Goal: Find specific page/section: Find specific page/section

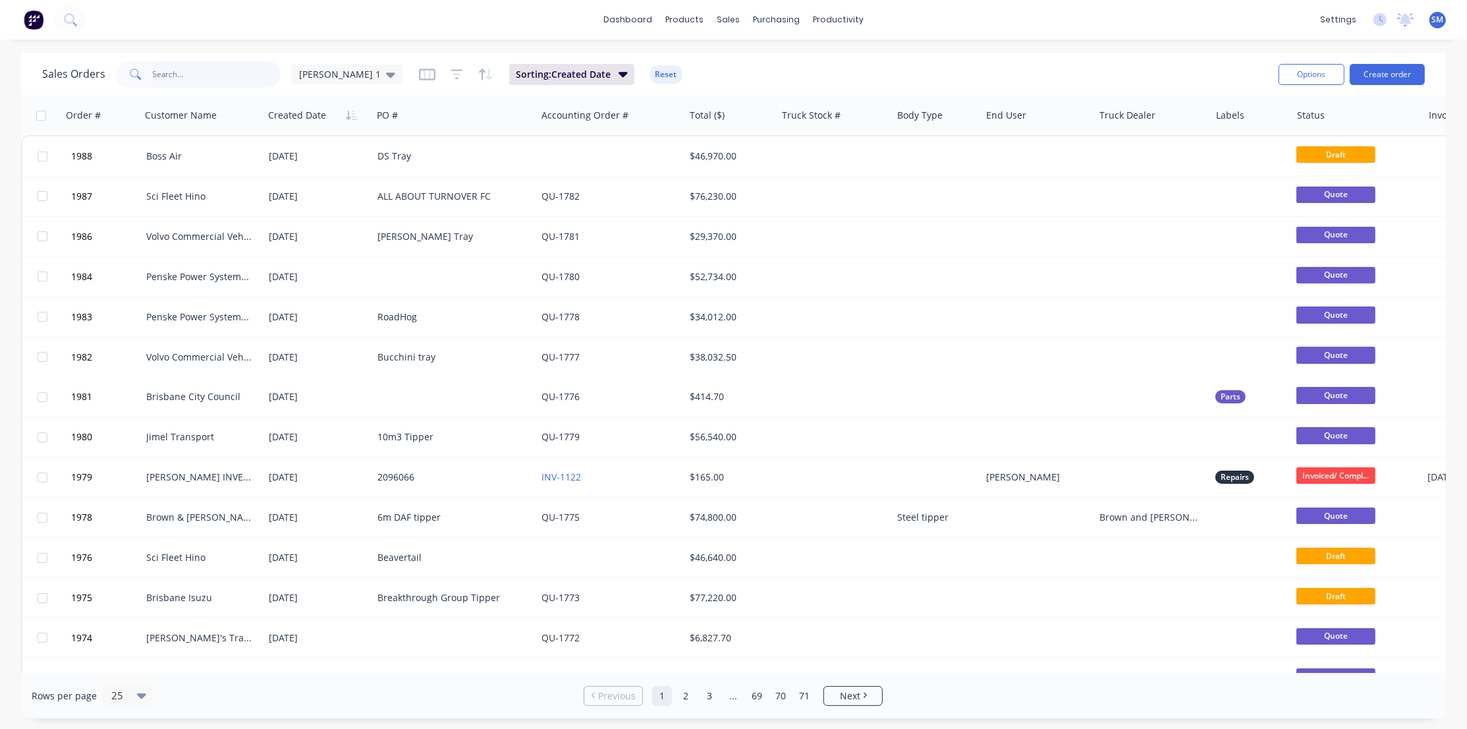
click at [204, 78] on input "text" at bounding box center [217, 74] width 128 height 26
type input "printcraft"
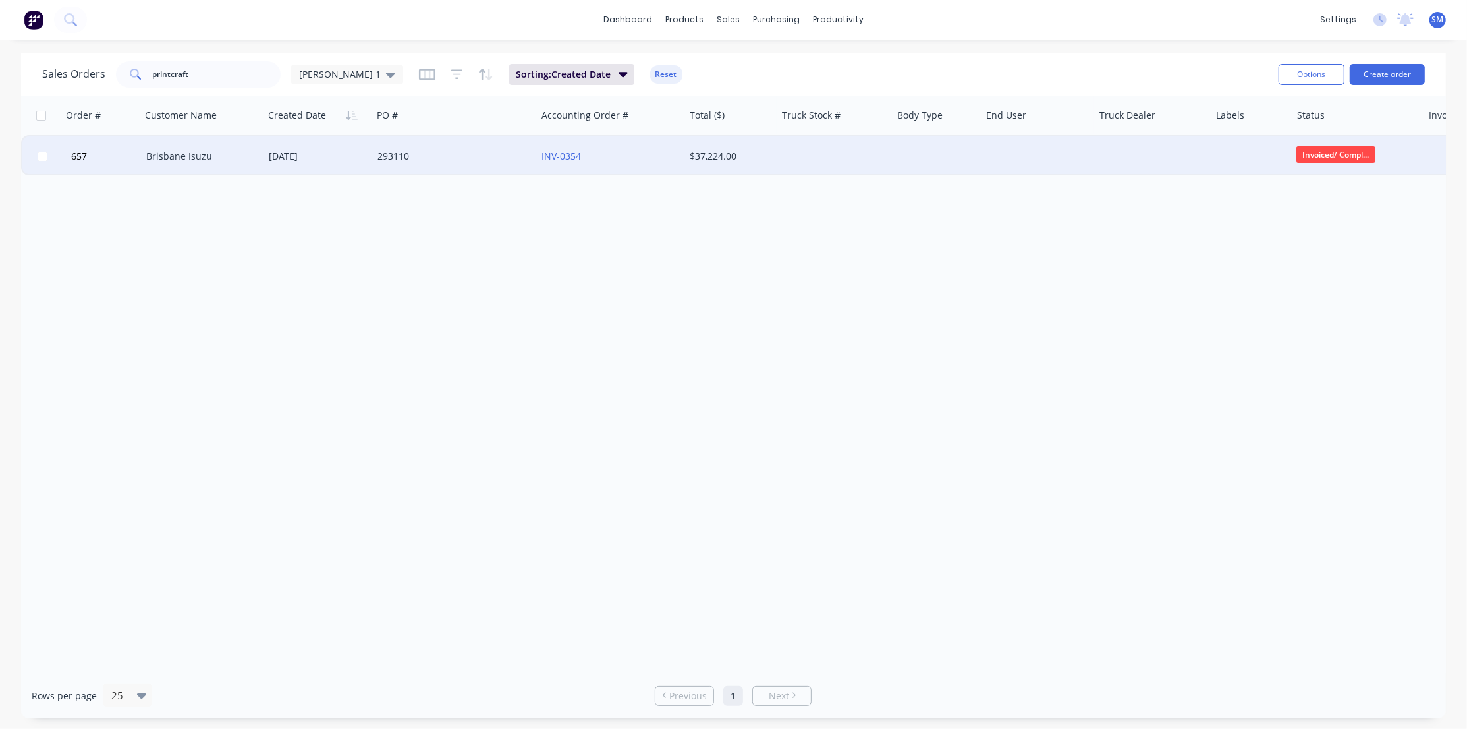
click at [171, 152] on div "Brisbane Isuzu" at bounding box center [199, 156] width 107 height 13
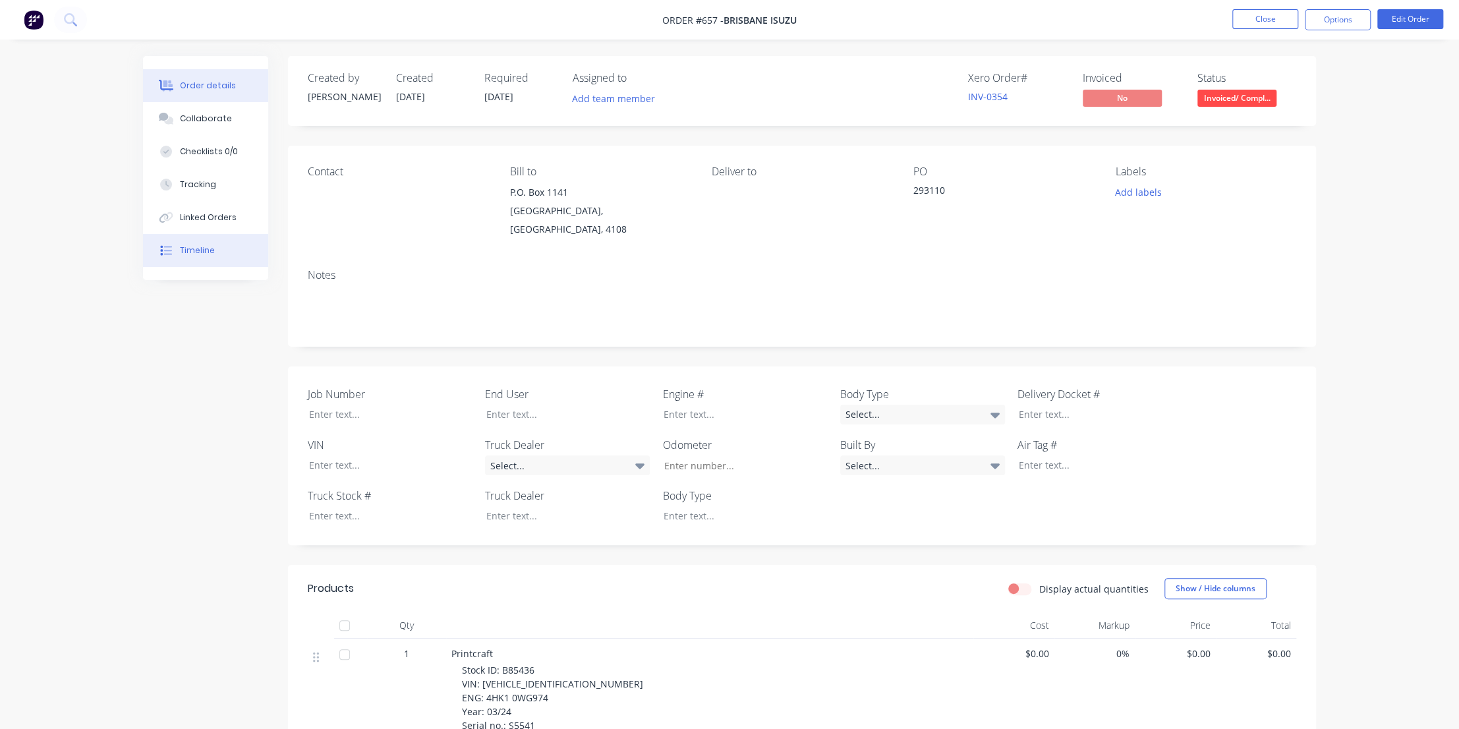
click at [192, 249] on div "Timeline" at bounding box center [197, 250] width 35 height 12
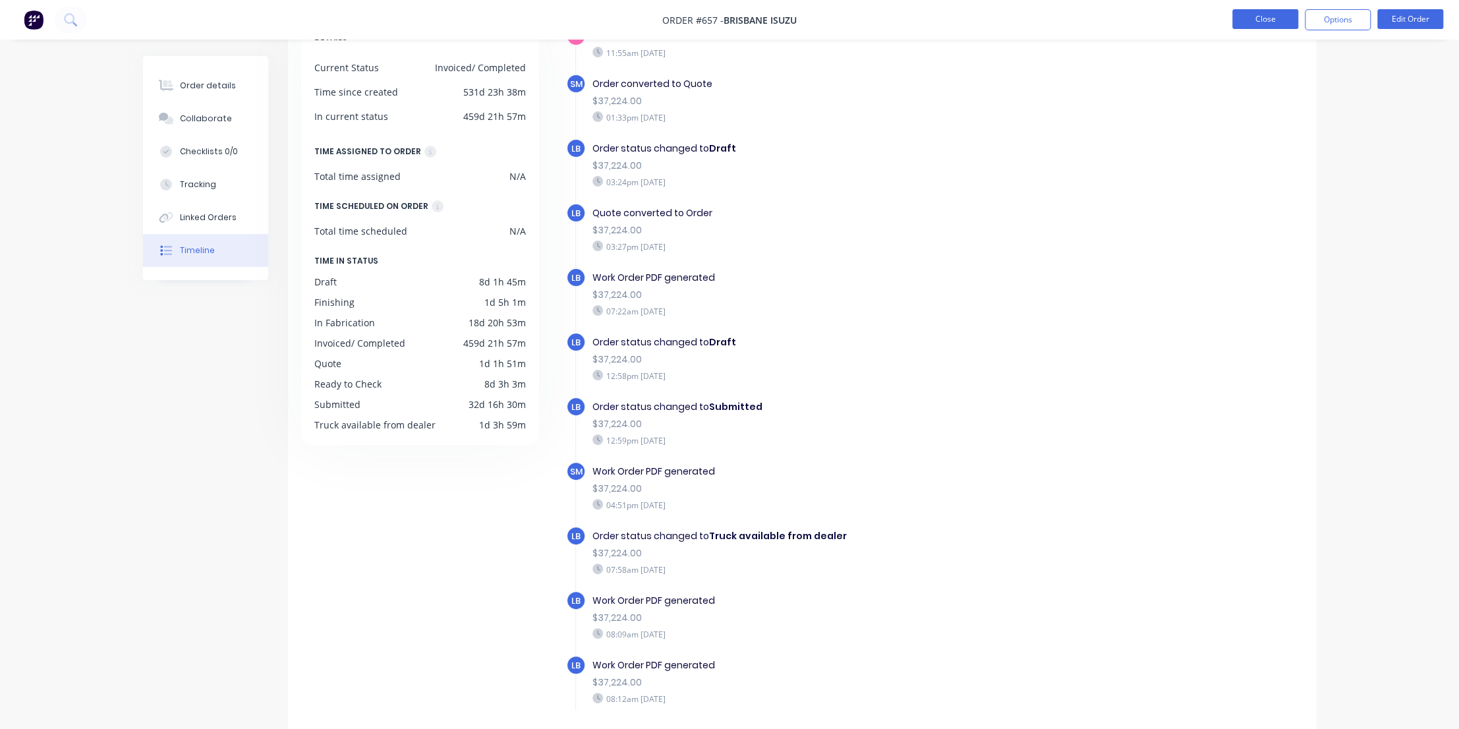
click at [1277, 22] on button "Close" at bounding box center [1265, 19] width 66 height 20
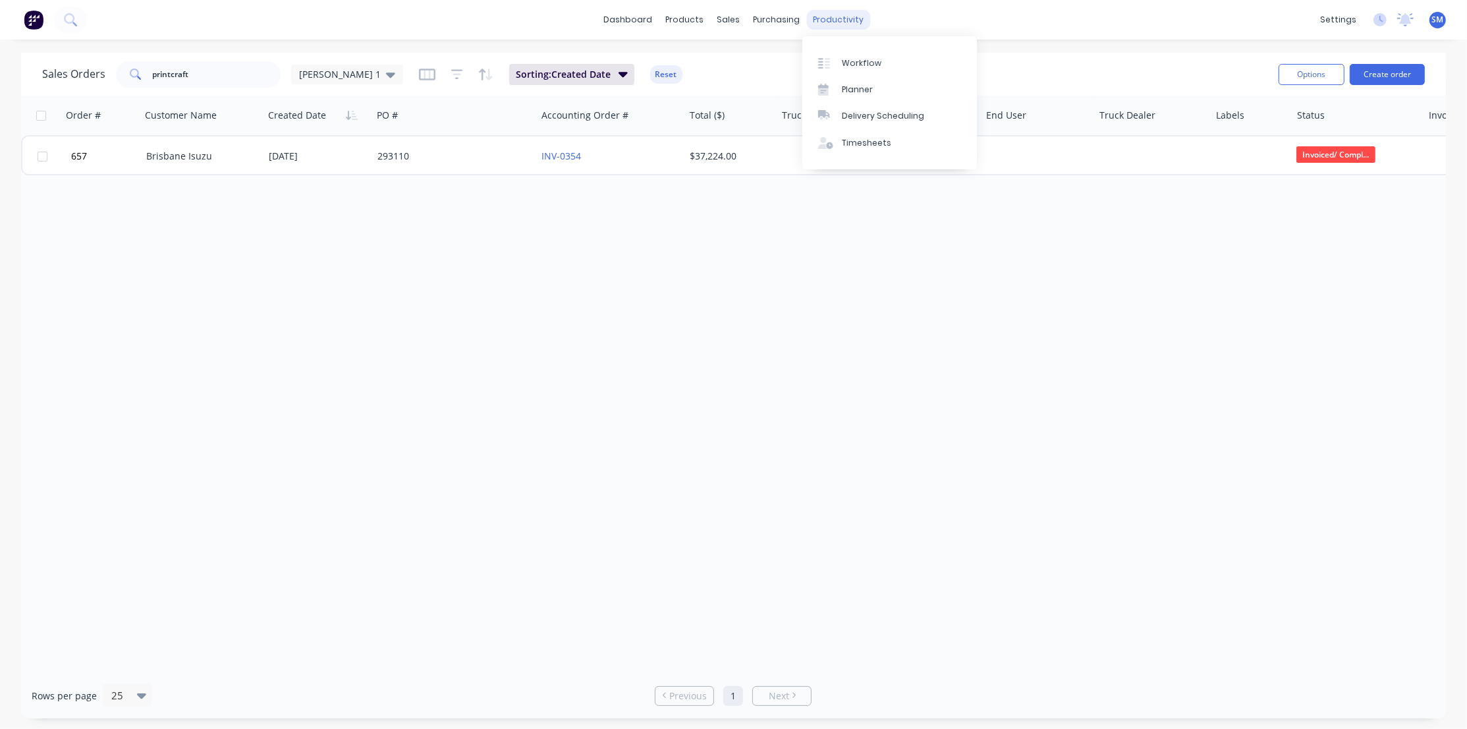
click at [839, 15] on div "productivity" at bounding box center [838, 20] width 64 height 20
click at [864, 66] on div "Workflow" at bounding box center [862, 63] width 40 height 12
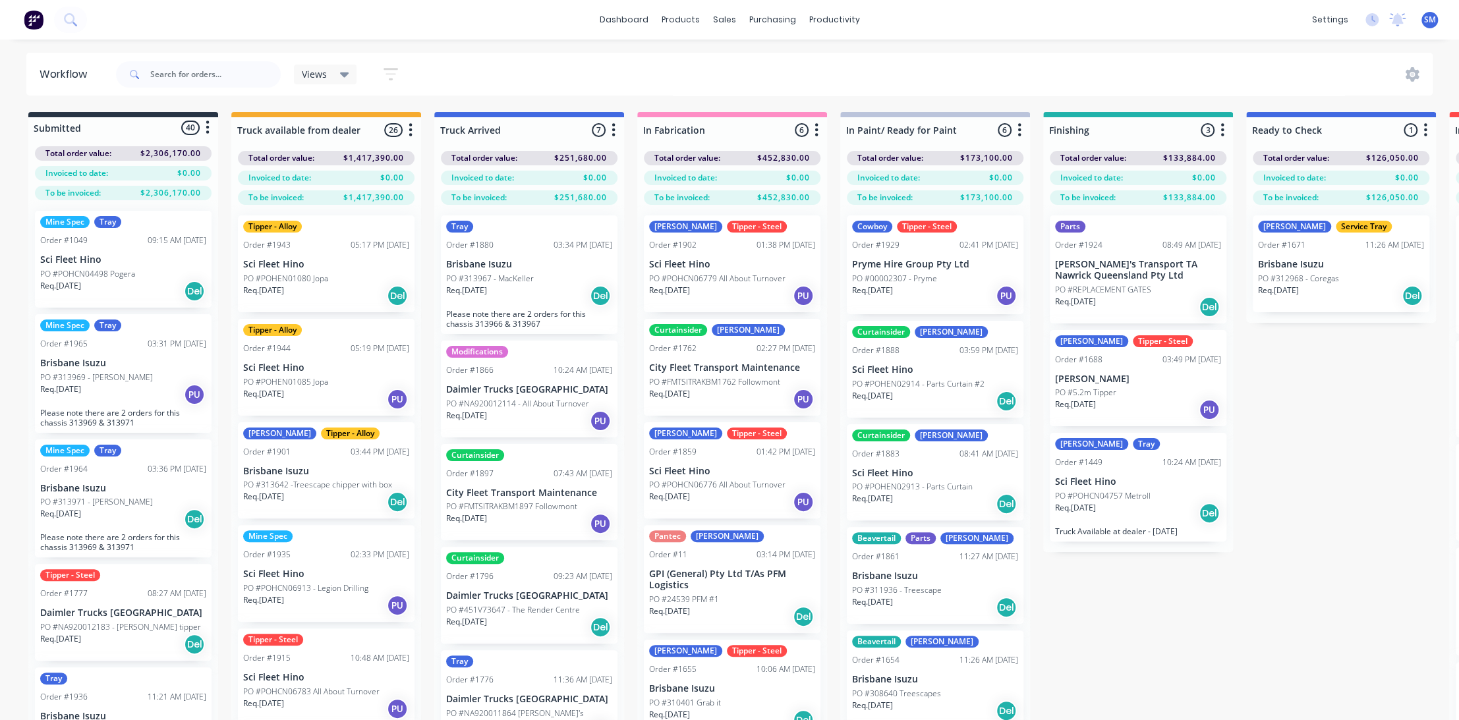
click at [611, 131] on icon "button" at bounding box center [613, 130] width 4 height 16
click at [532, 199] on button "Summaries" at bounding box center [555, 202] width 132 height 22
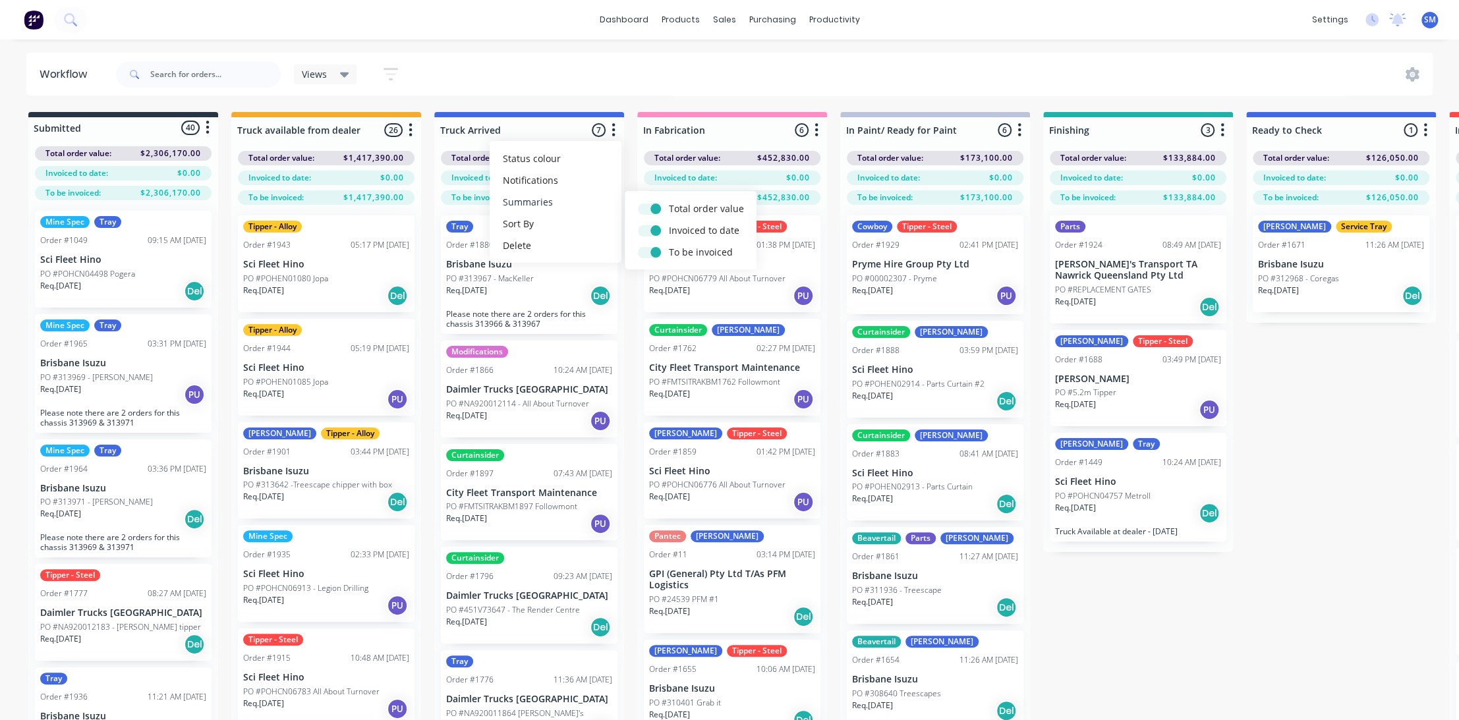
click at [532, 199] on button "Summaries" at bounding box center [555, 202] width 132 height 22
click at [578, 80] on div "Views Save new view None (Default) edit Show/Hide statuses Show line item cards…" at bounding box center [773, 75] width 1320 height 40
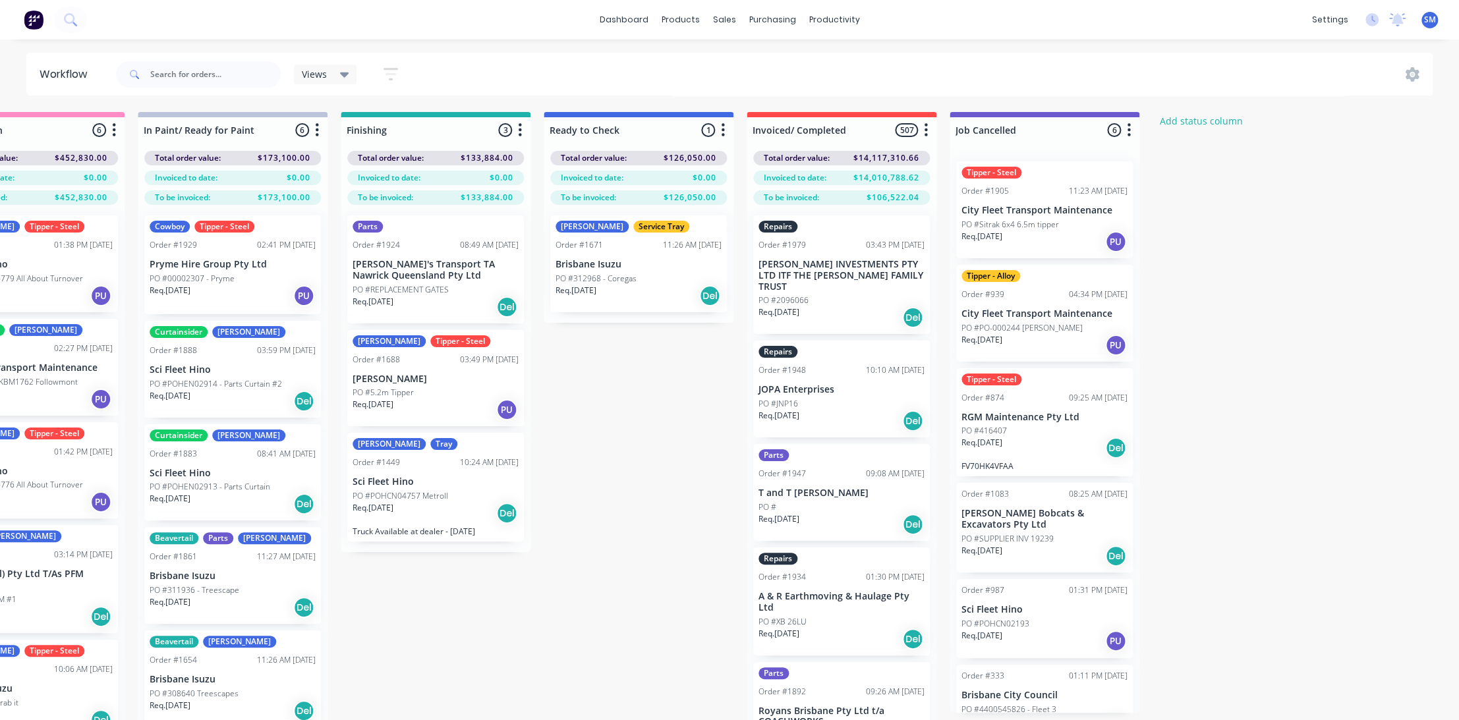
click at [566, 520] on div "Submitted 40 Status colour #273444 hex #273444 Save Cancel Summaries Total orde…" at bounding box center [386, 439] width 2197 height 655
click at [645, 482] on div "Submitted 40 Status colour #273444 hex #273444 Save Cancel Summaries Total orde…" at bounding box center [386, 439] width 2197 height 655
click at [669, 408] on div "Submitted 40 Status colour #273444 hex #273444 Save Cancel Summaries Total orde…" at bounding box center [386, 439] width 2197 height 655
click at [1293, 302] on div "Submitted 40 Status colour #273444 hex #273444 Save Cancel Summaries Total orde…" at bounding box center [386, 439] width 2197 height 655
click at [1316, 343] on div "Submitted 40 Status colour #273444 hex #273444 Save Cancel Summaries Total orde…" at bounding box center [386, 439] width 2197 height 655
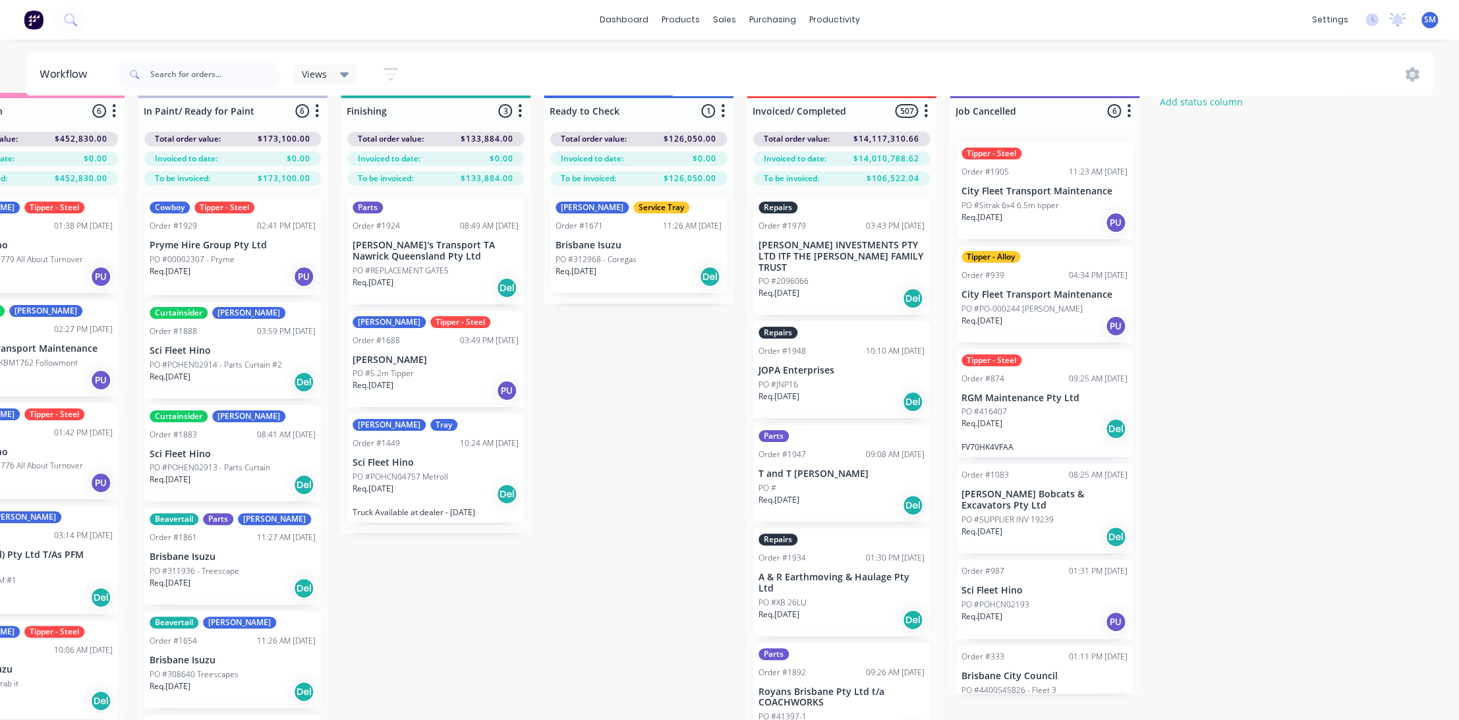
scroll to position [0, 702]
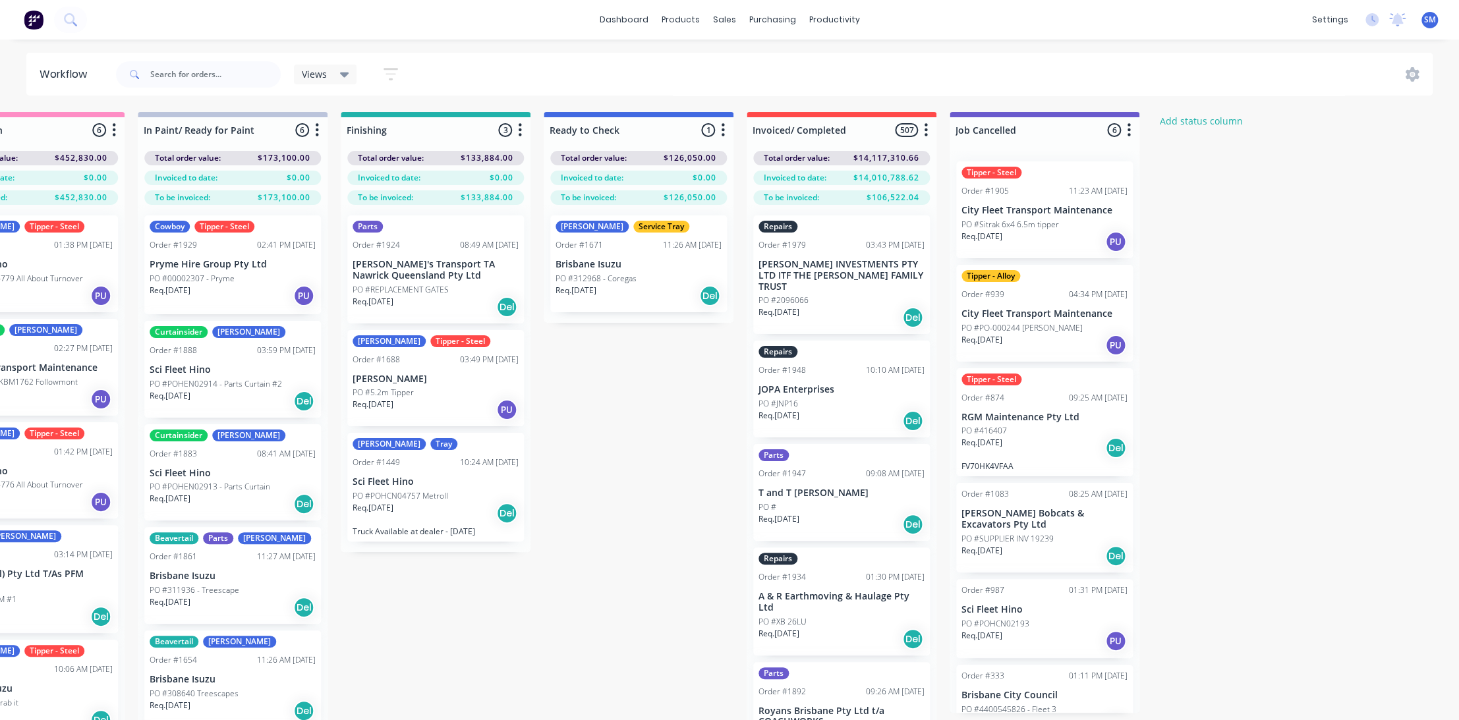
click at [646, 437] on div "Submitted 40 Status colour #273444 hex #273444 Save Cancel Summaries Total orde…" at bounding box center [386, 439] width 2197 height 655
click at [1297, 329] on div "Submitted 40 Status colour #273444 hex #273444 Save Cancel Summaries Total orde…" at bounding box center [386, 439] width 2197 height 655
click at [737, 59] on div at bounding box center [733, 63] width 20 height 12
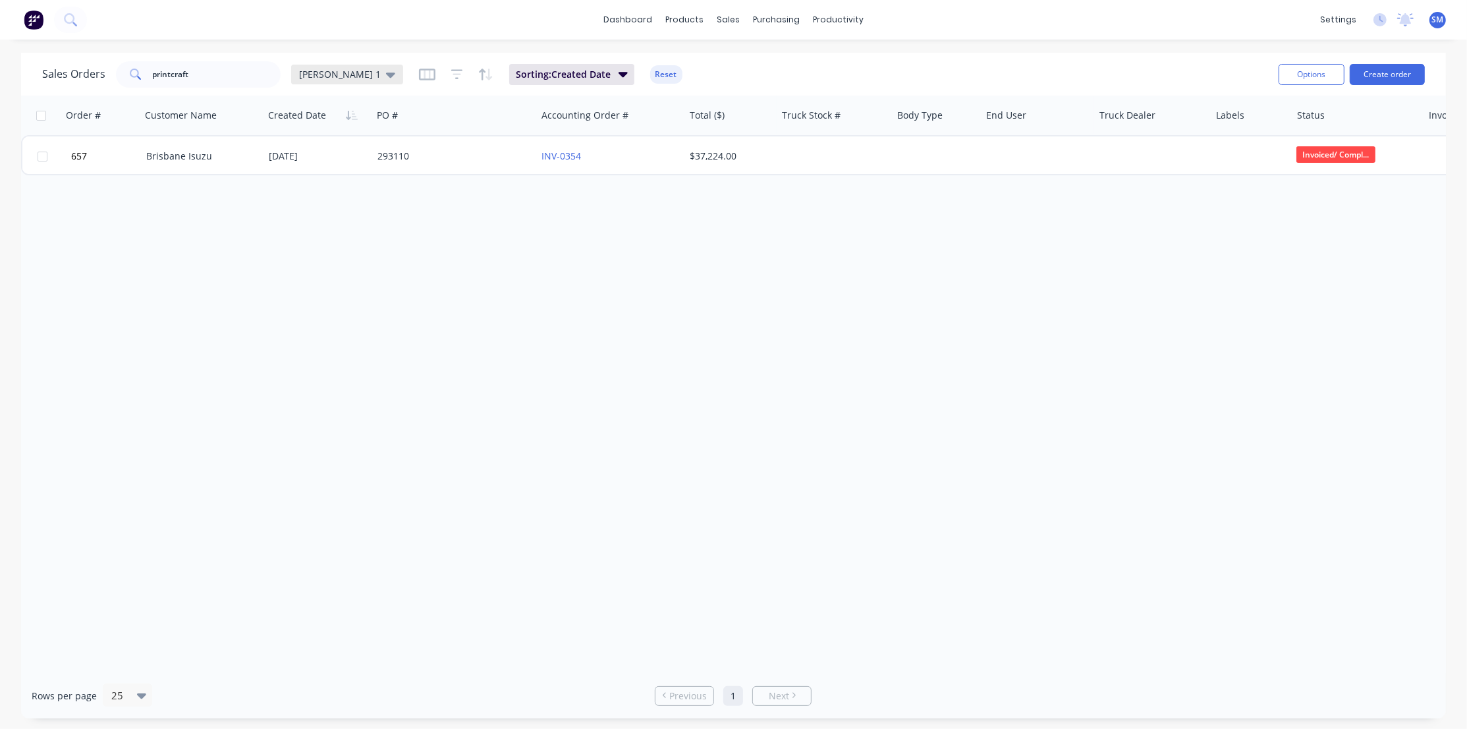
click at [386, 71] on icon at bounding box center [390, 74] width 9 height 14
